Goal: Task Accomplishment & Management: Complete application form

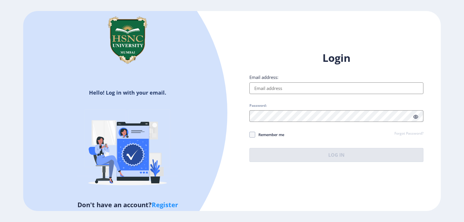
type input "[EMAIL_ADDRESS][DOMAIN_NAME]"
click at [296, 152] on button "Log In" at bounding box center [336, 155] width 174 height 14
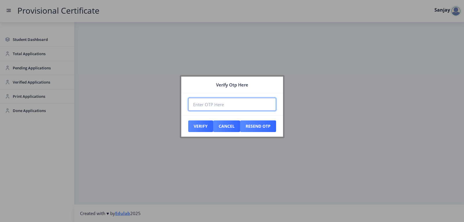
paste input "348594"
type input "348594"
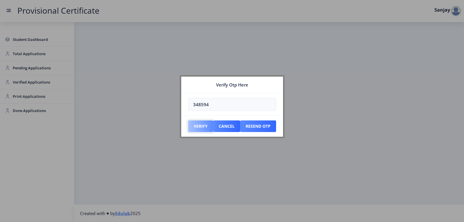
click at [193, 126] on button "Verify" at bounding box center [200, 126] width 25 height 12
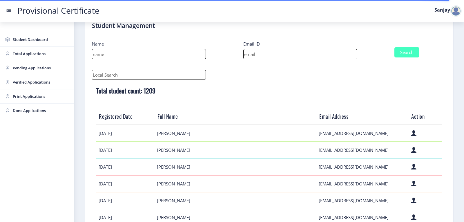
scroll to position [87, 0]
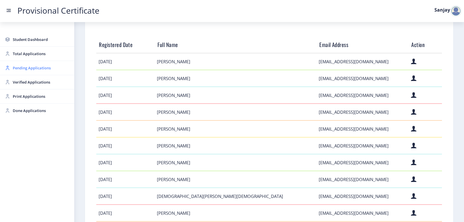
click at [27, 68] on span "Pending Applications" at bounding box center [41, 67] width 57 height 7
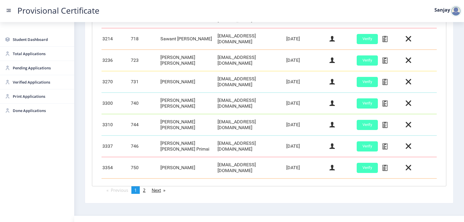
scroll to position [248, 0]
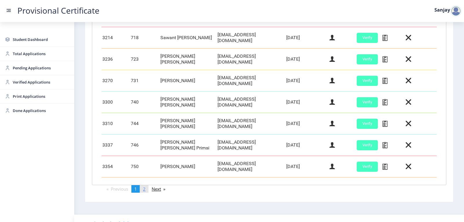
click at [144, 186] on span "2" at bounding box center [144, 189] width 3 height 6
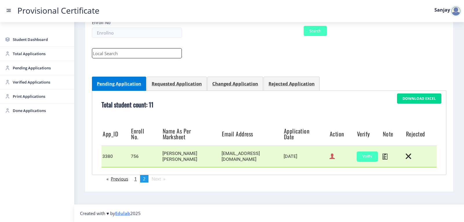
click at [329, 159] on icon at bounding box center [332, 157] width 6 height 8
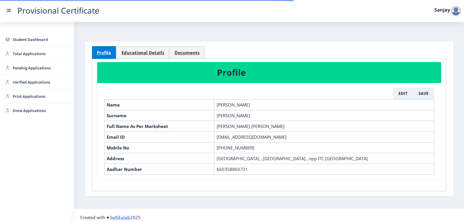
scroll to position [12, 0]
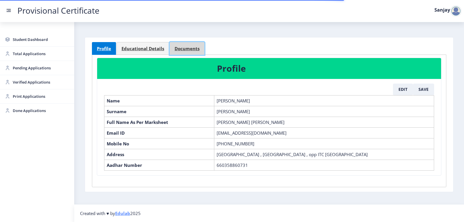
click at [179, 47] on span "Documents" at bounding box center [187, 48] width 25 height 4
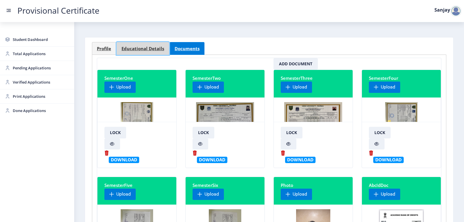
click at [154, 48] on span "Educational Details" at bounding box center [142, 48] width 43 height 4
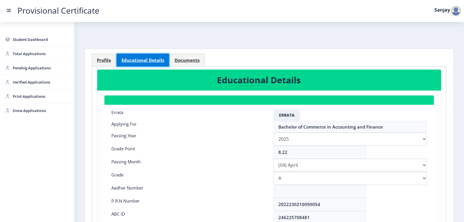
scroll to position [116, 0]
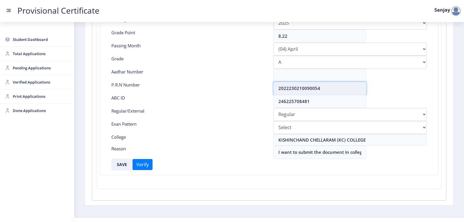
drag, startPoint x: 277, startPoint y: 88, endPoint x: 329, endPoint y: 88, distance: 51.3
click at [329, 88] on input "2022230210090054" at bounding box center [319, 88] width 93 height 13
click at [213, 97] on div "ABC ID" at bounding box center [188, 101] width 162 height 13
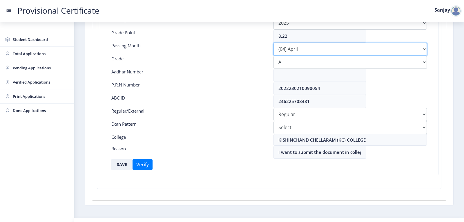
click at [420, 49] on select "Please select PassingMonth (01) January (02) February (03) March (04) April (05…" at bounding box center [349, 49] width 153 height 13
select select "March"
click at [273, 43] on select "Please select PassingMonth (01) January (02) February (03) March (04) April (05…" at bounding box center [349, 49] width 153 height 13
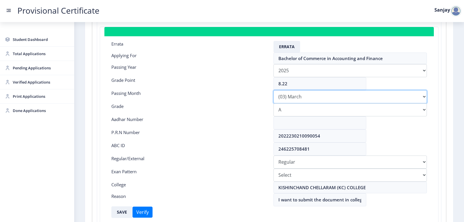
scroll to position [0, 0]
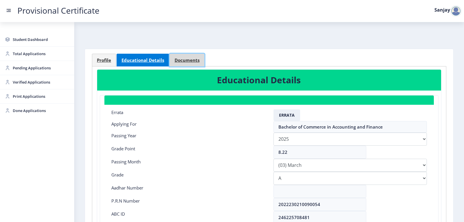
click at [182, 59] on span "Documents" at bounding box center [187, 60] width 25 height 4
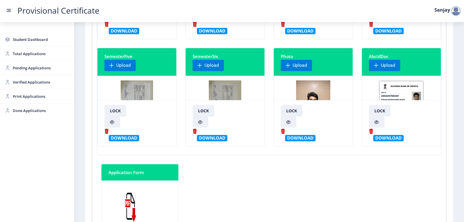
scroll to position [145, 0]
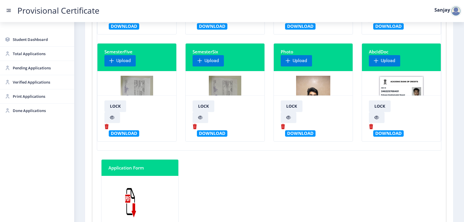
click at [225, 84] on img at bounding box center [225, 97] width 33 height 43
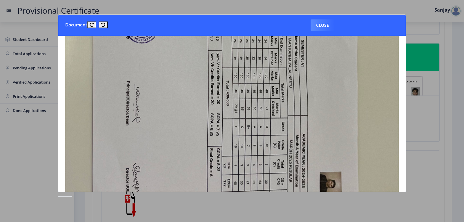
scroll to position [261, 0]
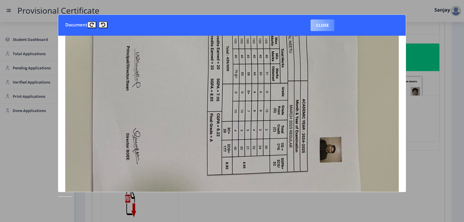
click at [324, 26] on button "Close" at bounding box center [323, 25] width 24 height 12
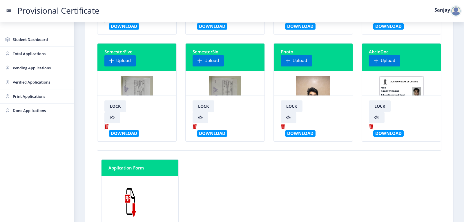
scroll to position [0, 0]
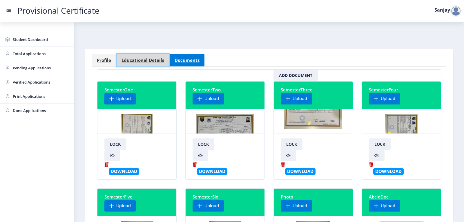
click at [142, 64] on link "Educational Details" at bounding box center [143, 60] width 52 height 13
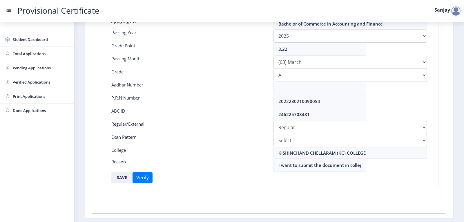
scroll to position [116, 0]
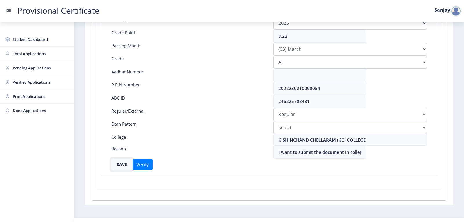
click at [120, 164] on button "SAVE" at bounding box center [121, 165] width 21 height 12
click at [123, 167] on button "SAVE" at bounding box center [121, 165] width 21 height 12
click at [126, 165] on button "SAVE" at bounding box center [121, 165] width 21 height 12
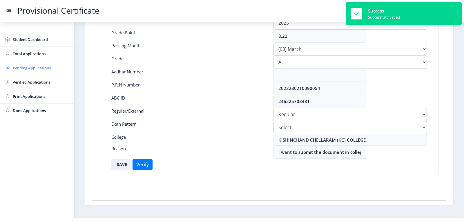
click at [45, 69] on span "Pending Applications" at bounding box center [41, 67] width 57 height 7
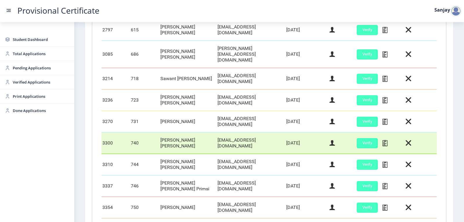
scroll to position [248, 0]
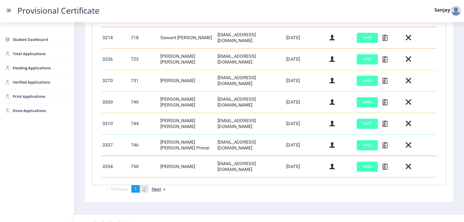
click at [145, 186] on span "2" at bounding box center [144, 189] width 3 height 6
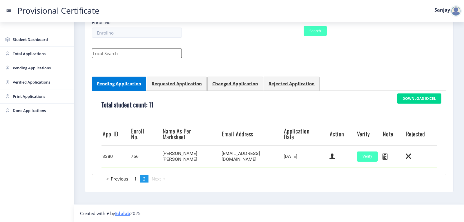
scroll to position [60, 0]
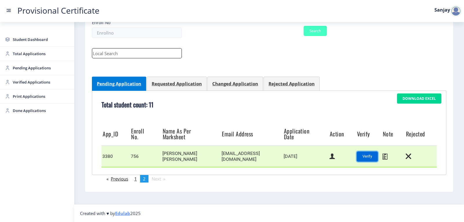
click at [373, 156] on button "Verify" at bounding box center [367, 156] width 21 height 10
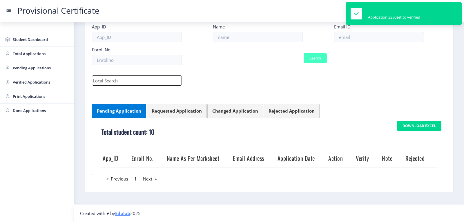
scroll to position [32, 0]
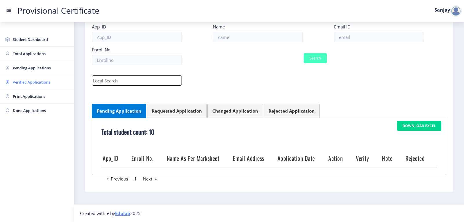
click at [28, 84] on span "Verified Applications" at bounding box center [41, 82] width 57 height 7
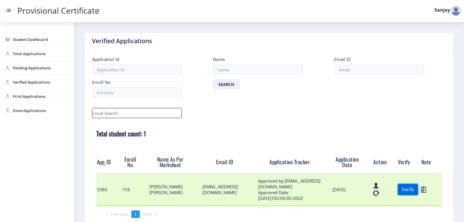
click at [405, 191] on button "Verify" at bounding box center [408, 189] width 20 height 11
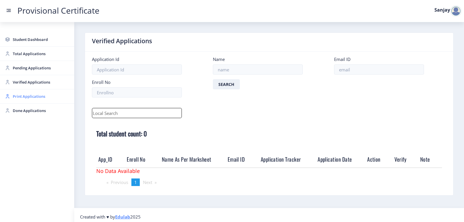
click at [43, 99] on span "Print Applications" at bounding box center [41, 96] width 57 height 7
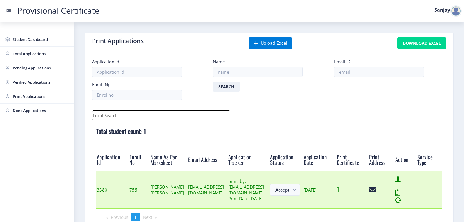
click at [339, 193] on icon at bounding box center [337, 189] width 3 height 7
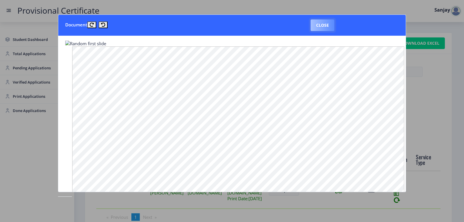
click at [328, 27] on button "Close" at bounding box center [323, 25] width 24 height 12
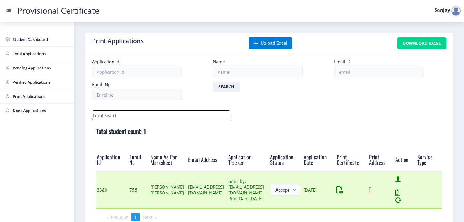
click at [371, 193] on icon at bounding box center [370, 189] width 3 height 7
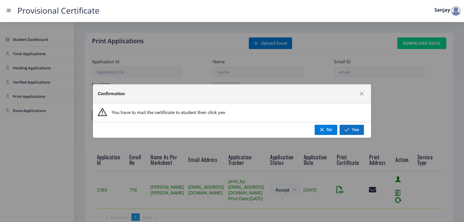
click at [343, 129] on button "Yes" at bounding box center [352, 130] width 24 height 10
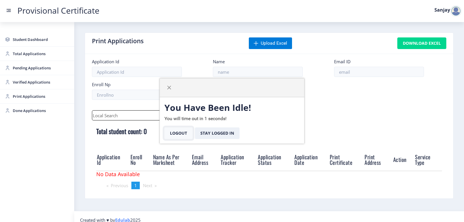
click at [184, 134] on button "Logout" at bounding box center [178, 133] width 28 height 12
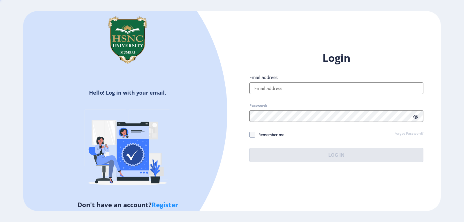
type input "[EMAIL_ADDRESS][DOMAIN_NAME]"
